Goal: Information Seeking & Learning: Learn about a topic

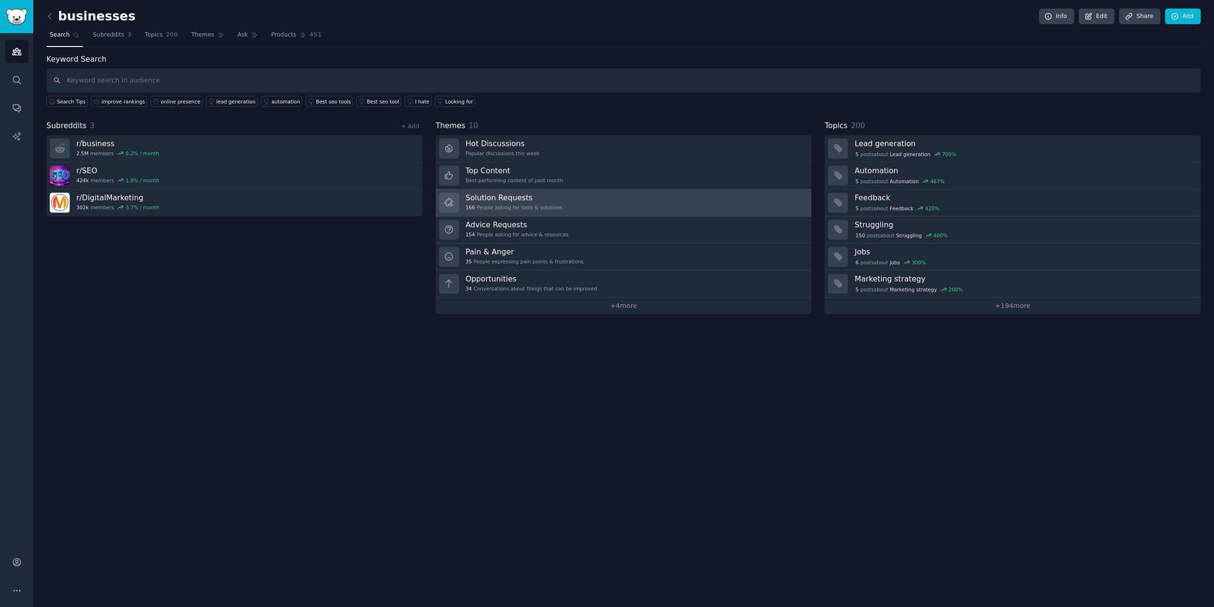
click at [577, 198] on link "Solution Requests 166 People asking for tools & solutions" at bounding box center [624, 202] width 376 height 27
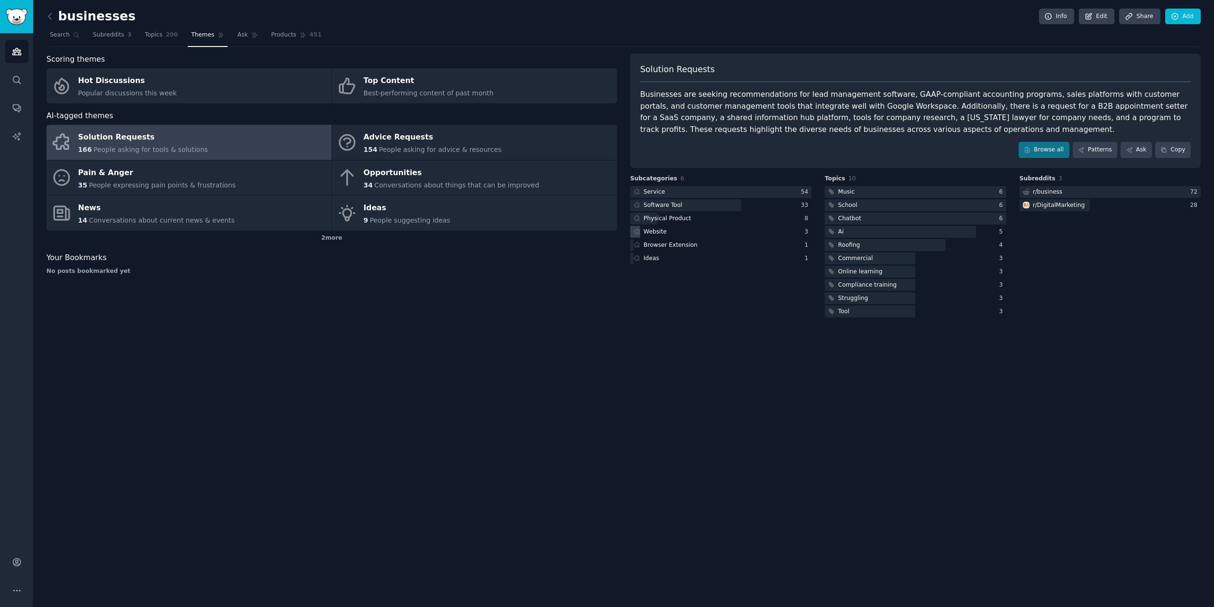
click at [656, 230] on div "Website" at bounding box center [655, 232] width 23 height 9
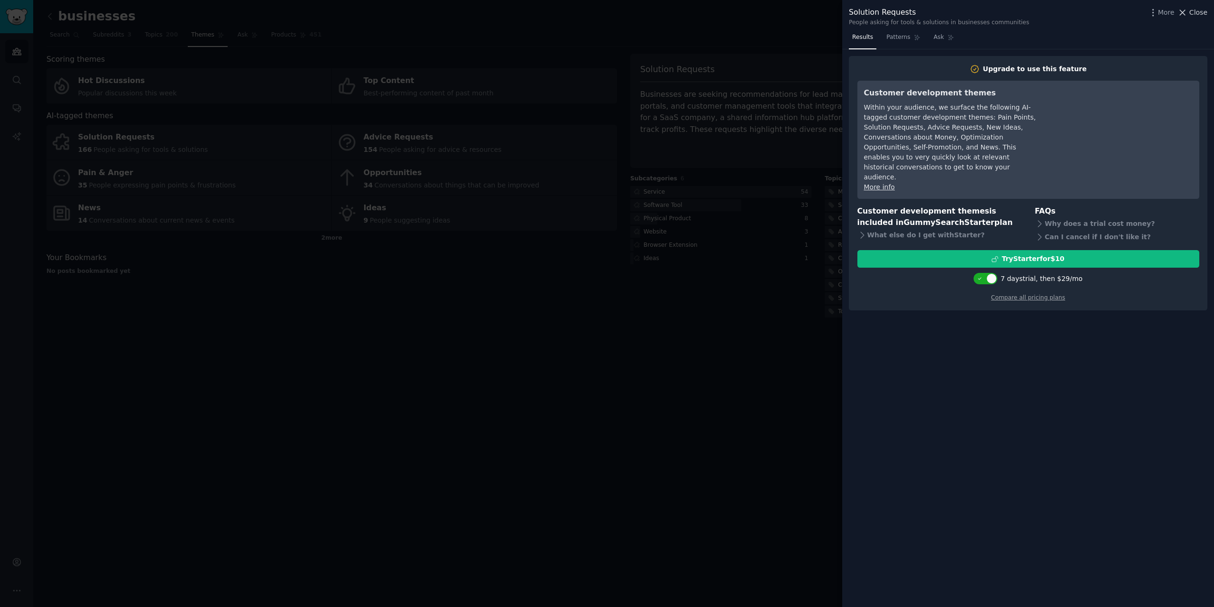
click at [728, 14] on span "Close" at bounding box center [1198, 13] width 18 height 10
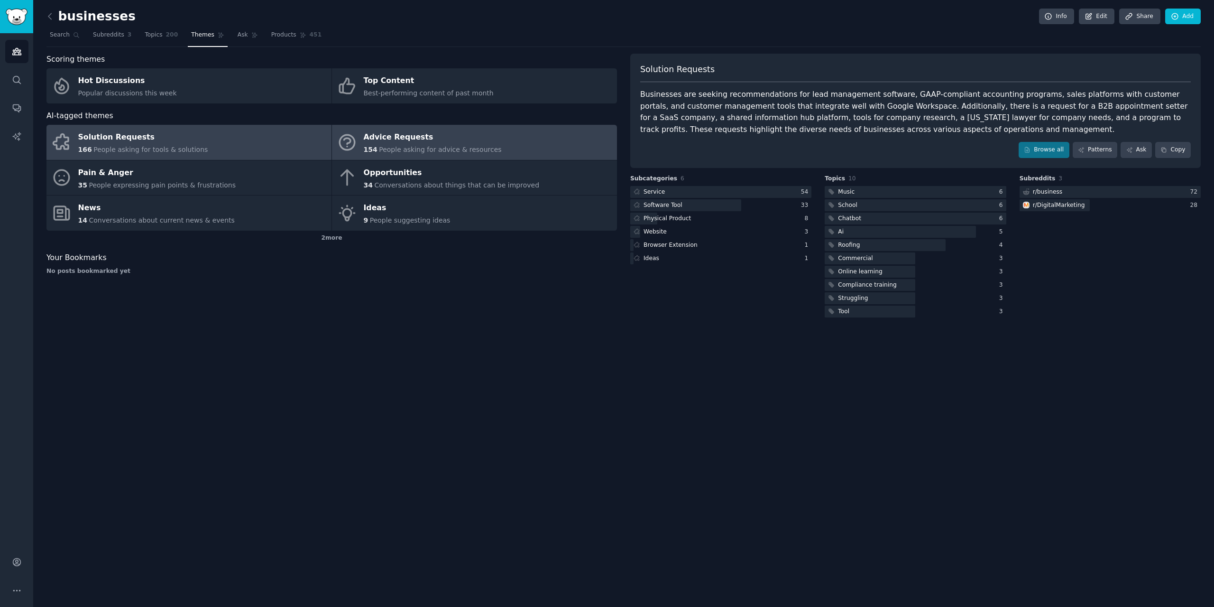
click at [436, 135] on div "Advice Requests" at bounding box center [433, 137] width 138 height 15
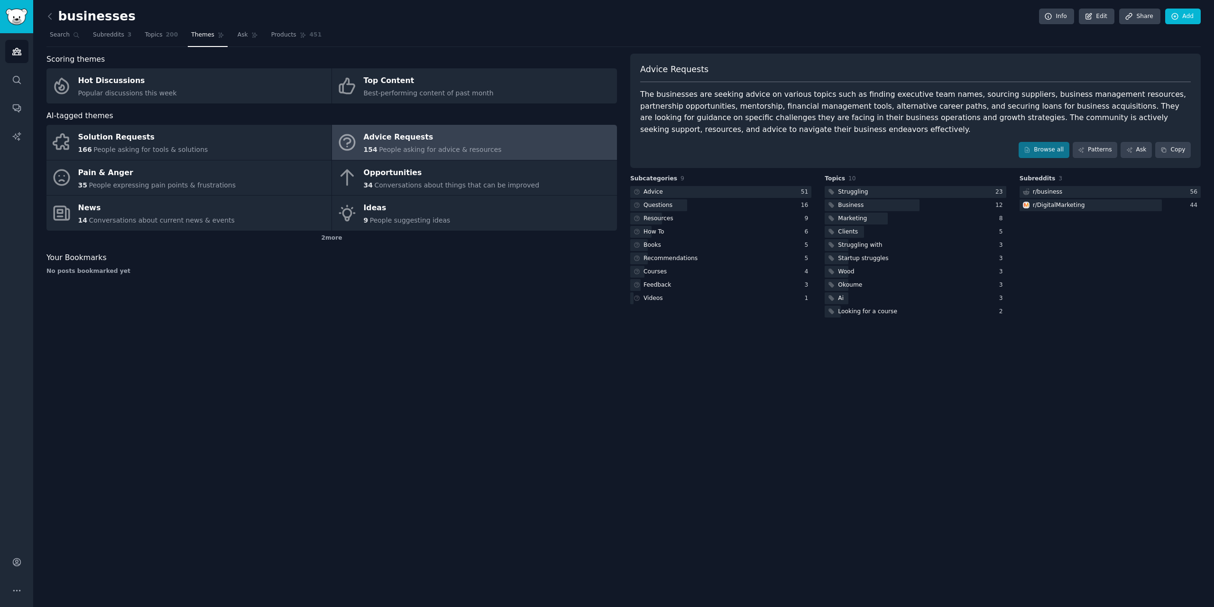
click at [56, 16] on link at bounding box center [52, 16] width 12 height 15
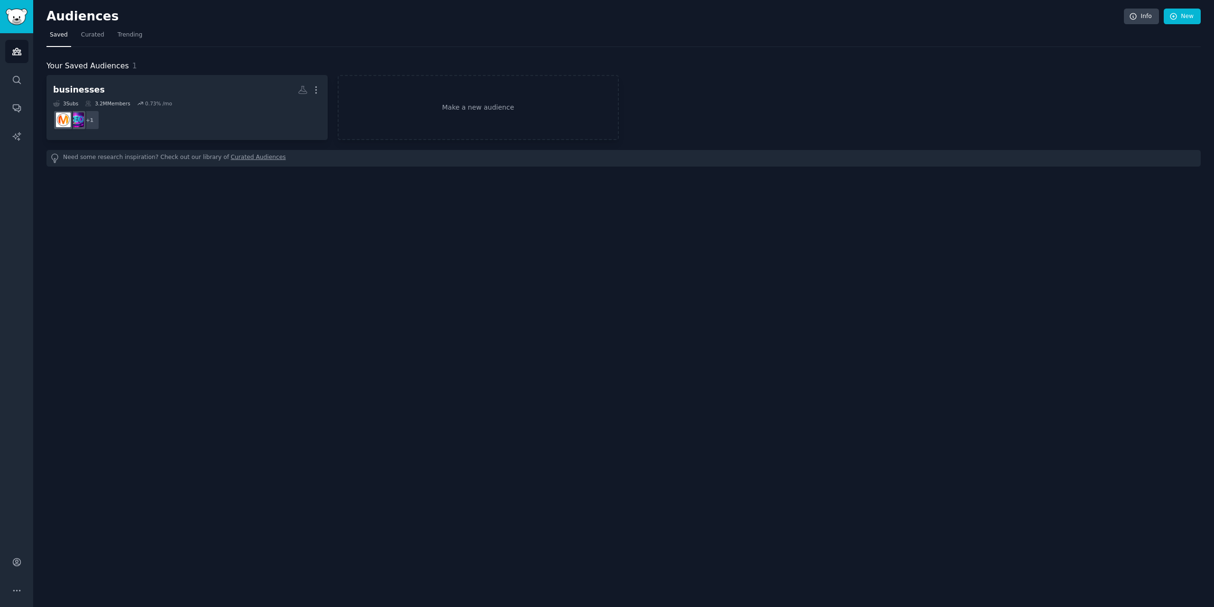
click at [146, 158] on div "Need some research inspiration? Check out our library of Curated Audiences" at bounding box center [623, 158] width 1154 height 17
